Goal: Find specific page/section: Find specific page/section

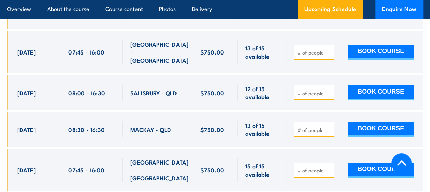
scroll to position [1299, 0]
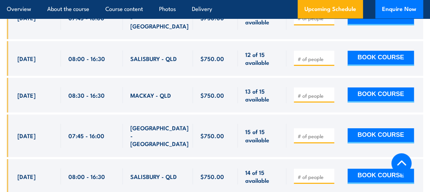
click at [40, 168] on div "[DATE]" at bounding box center [35, 176] width 36 height 16
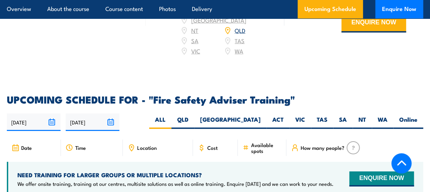
scroll to position [1060, 0]
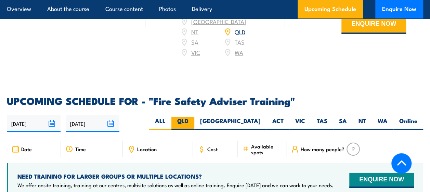
click at [194, 117] on label "QLD" at bounding box center [182, 123] width 23 height 13
click at [193, 117] on input "QLD" at bounding box center [191, 119] width 4 height 4
radio input "true"
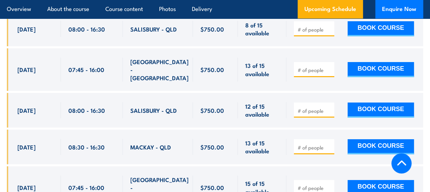
scroll to position [1282, 0]
